Goal: Information Seeking & Learning: Learn about a topic

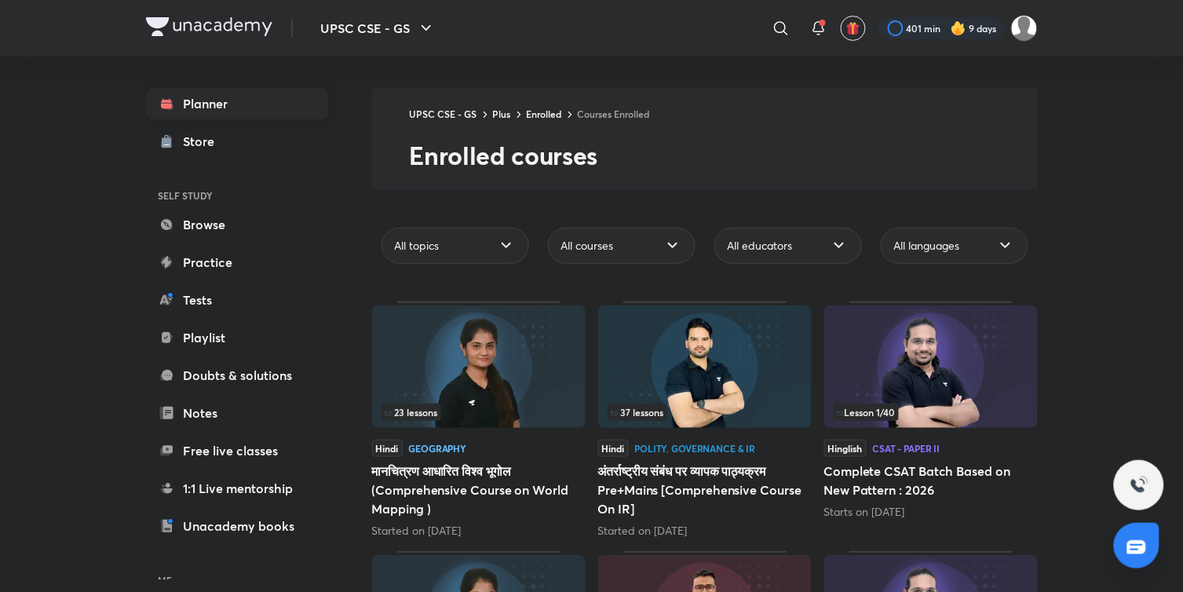
click at [202, 102] on link "Planner" at bounding box center [237, 103] width 182 height 31
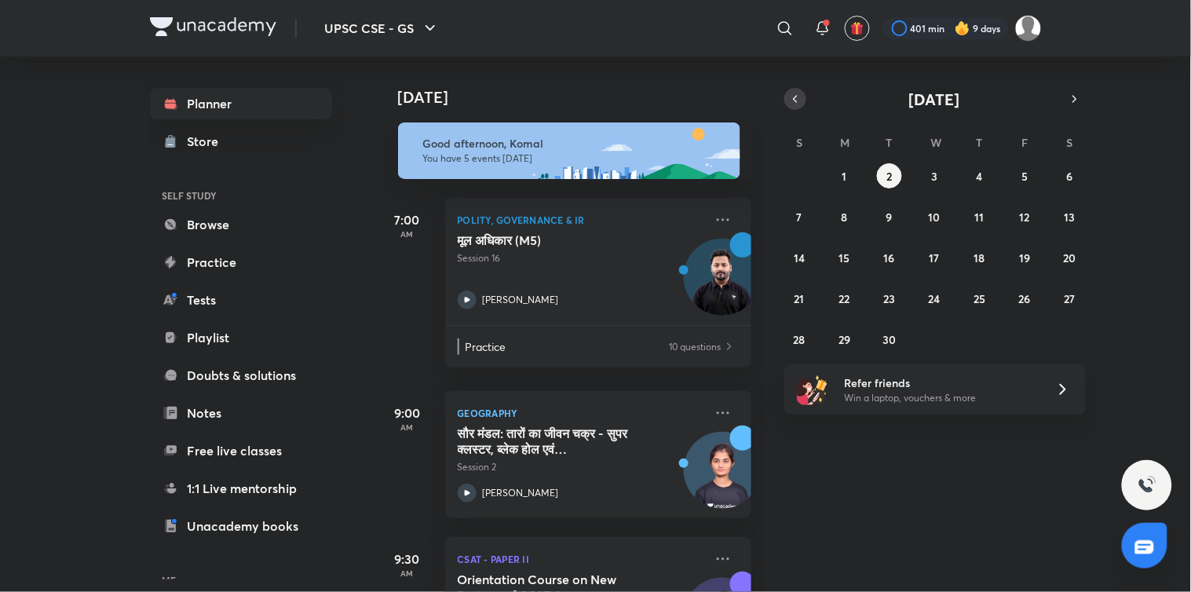
click at [795, 107] on button "button" at bounding box center [795, 99] width 22 height 22
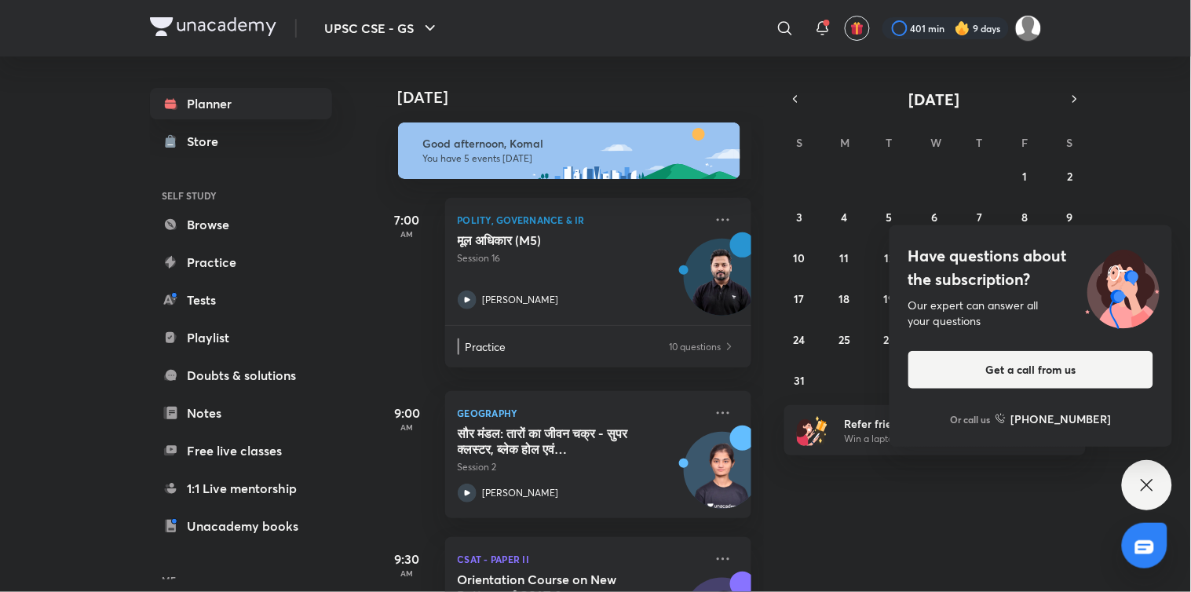
click at [1162, 493] on div "Have questions about the subscription? Our expert can answer all your questions…" at bounding box center [1147, 485] width 50 height 50
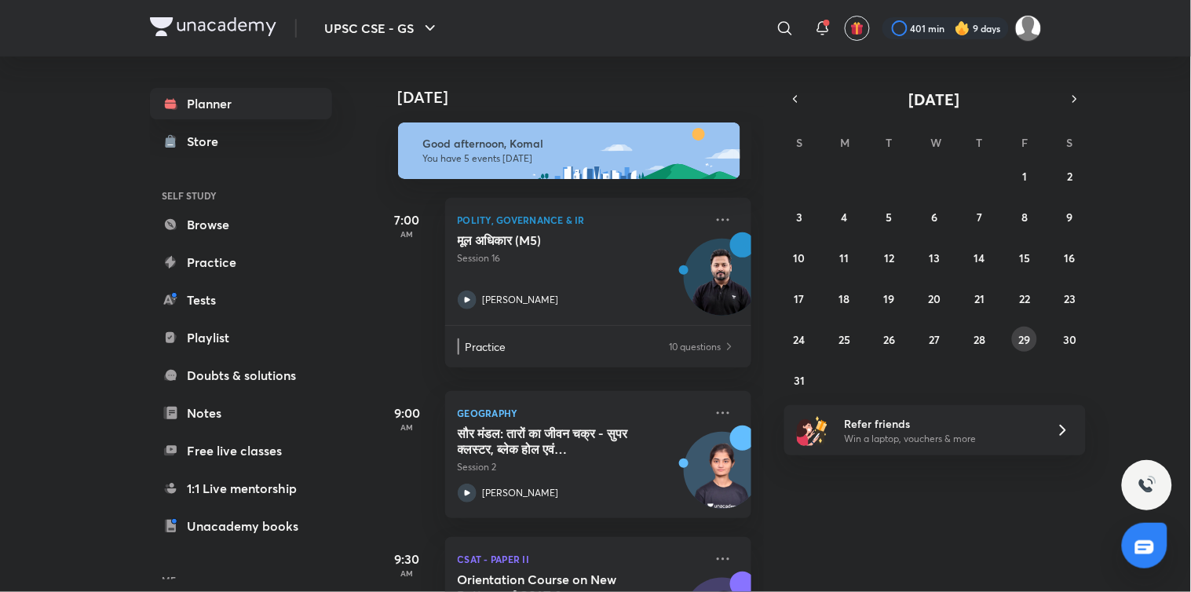
click at [1029, 338] on abbr "29" at bounding box center [1025, 339] width 12 height 15
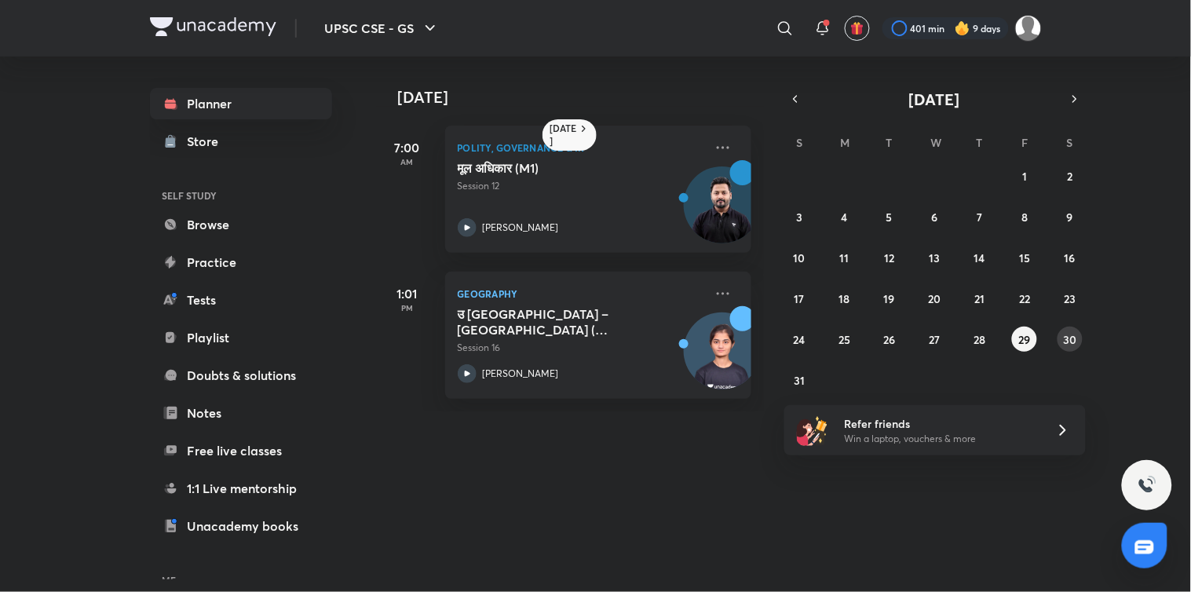
click at [1069, 342] on abbr "30" at bounding box center [1069, 339] width 13 height 15
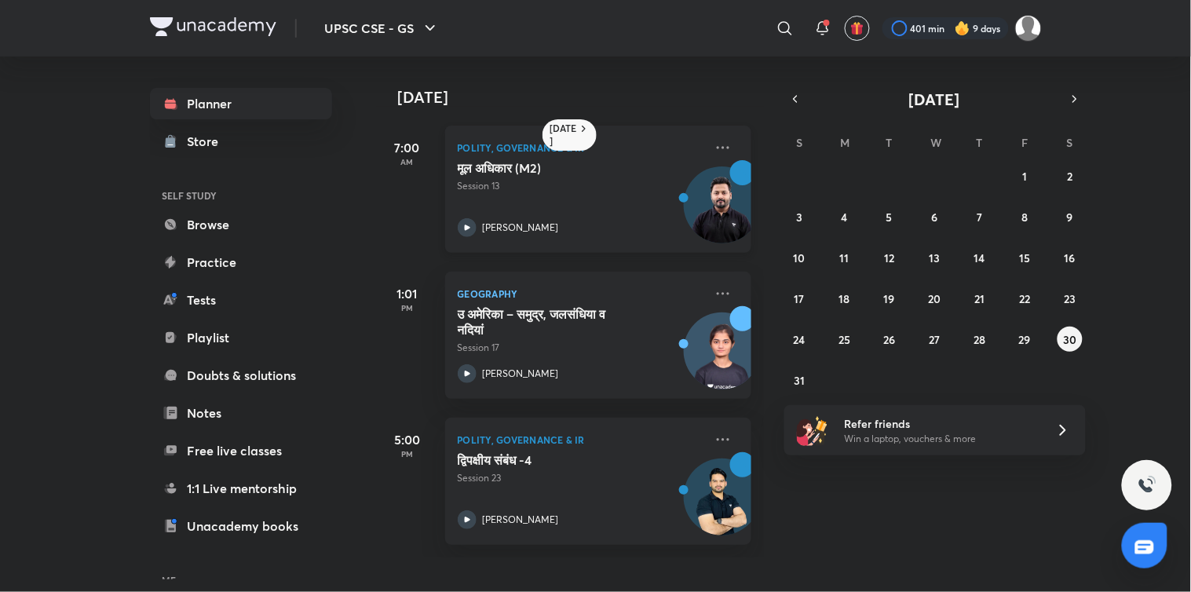
click at [467, 231] on icon at bounding box center [467, 227] width 19 height 19
